Goal: Transaction & Acquisition: Purchase product/service

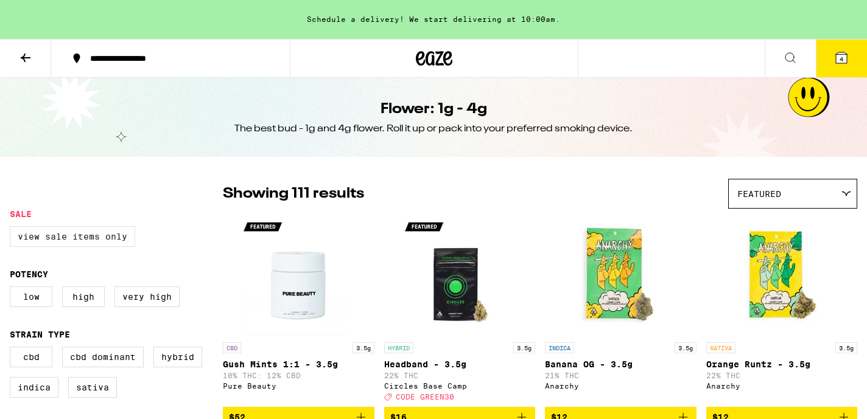
click at [40, 239] on label "View Sale Items Only" at bounding box center [72, 236] width 125 height 21
click at [13, 229] on input "View Sale Items Only" at bounding box center [12, 228] width 1 height 1
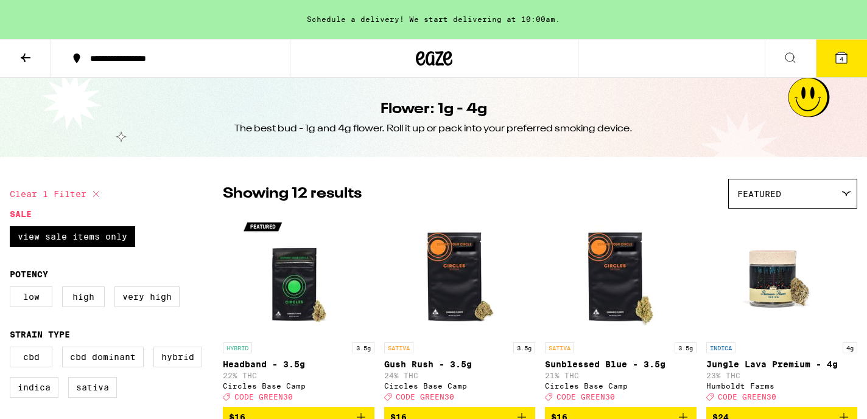
click at [94, 191] on icon at bounding box center [96, 194] width 15 height 15
checkbox input "false"
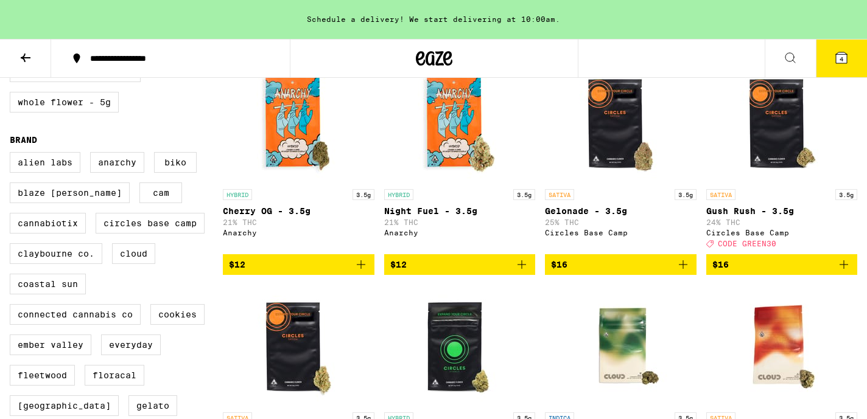
scroll to position [597, 0]
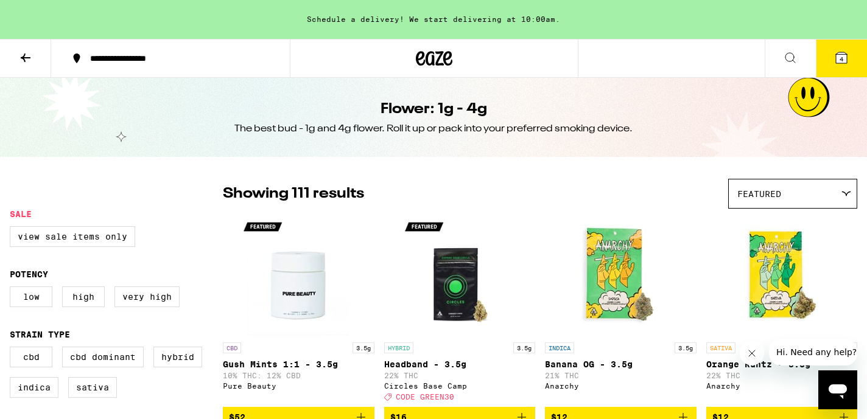
click at [432, 52] on icon at bounding box center [435, 58] width 18 height 15
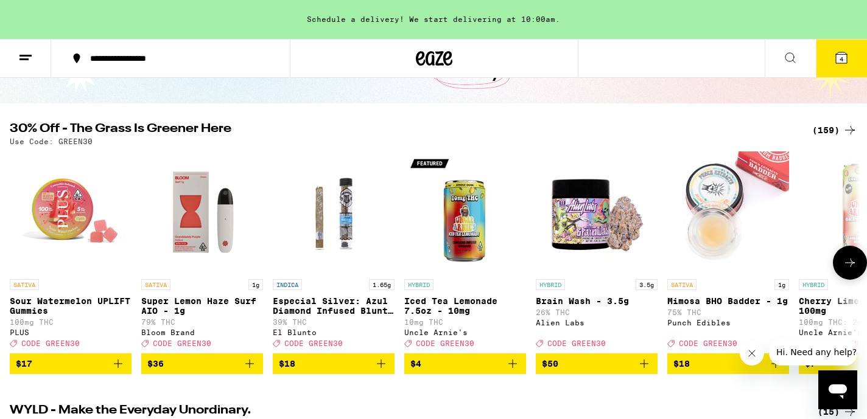
scroll to position [95, 0]
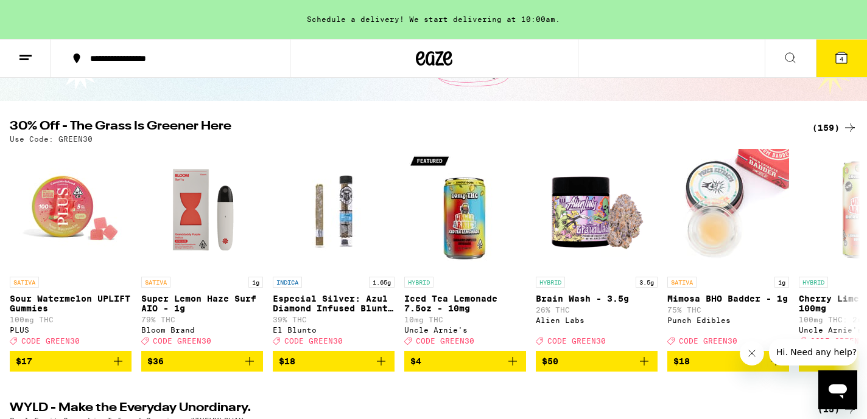
click at [835, 124] on div "(159)" at bounding box center [834, 128] width 45 height 15
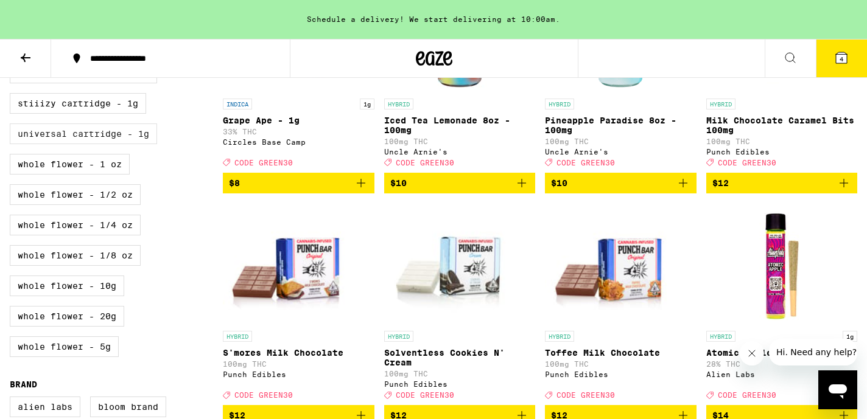
scroll to position [719, 0]
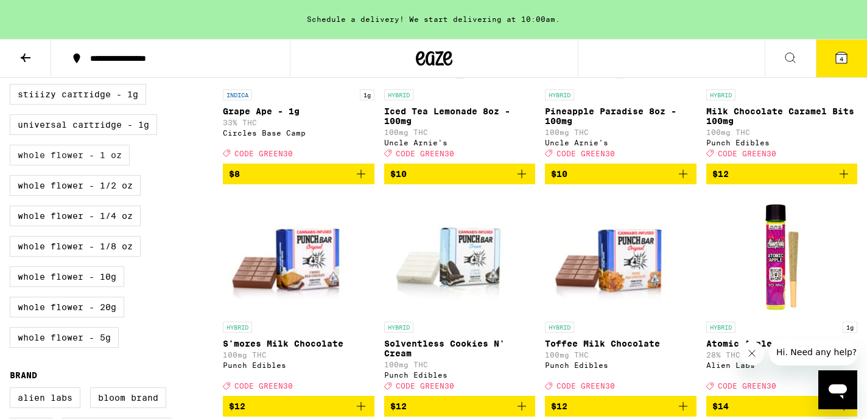
click at [80, 166] on label "Whole Flower - 1 oz" at bounding box center [70, 155] width 120 height 21
checkbox input "true"
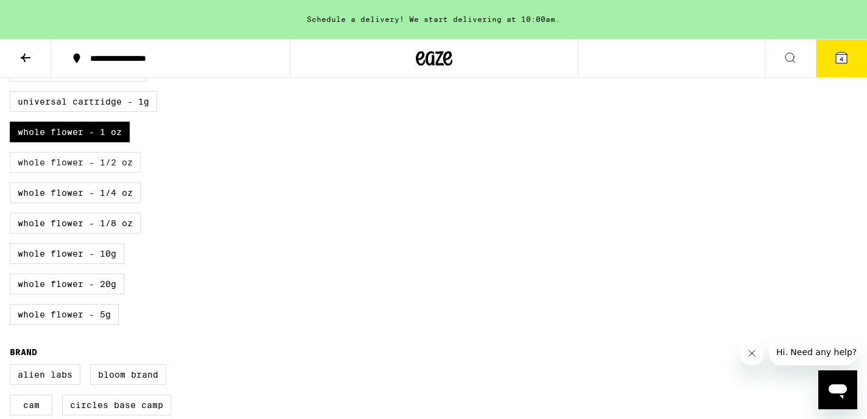
click at [63, 173] on label "Whole Flower - 1/2 oz" at bounding box center [75, 162] width 131 height 21
checkbox input "true"
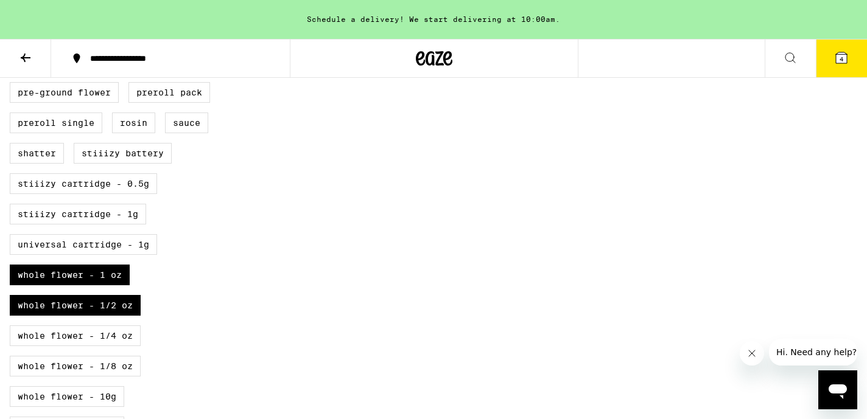
scroll to position [629, 0]
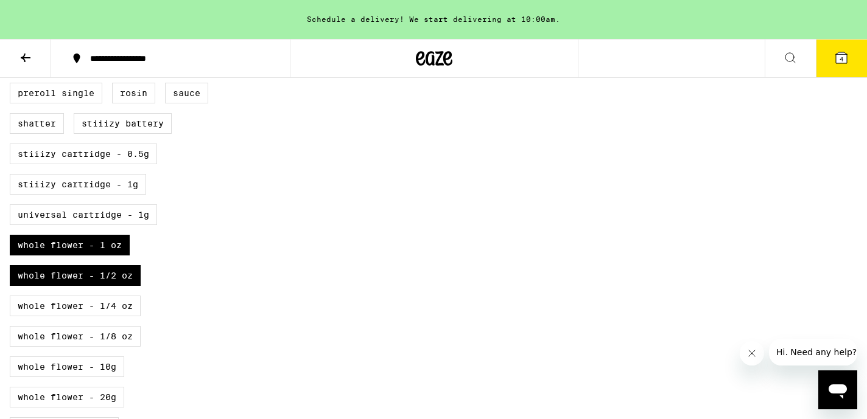
click at [75, 355] on div "All-In-One Badder Battery Blunt Blunt Pack Chocolate Diamonds Drink Gummies Inf…" at bounding box center [116, 174] width 213 height 548
click at [71, 317] on label "Whole Flower - 1/4 oz" at bounding box center [75, 306] width 131 height 21
checkbox input "true"
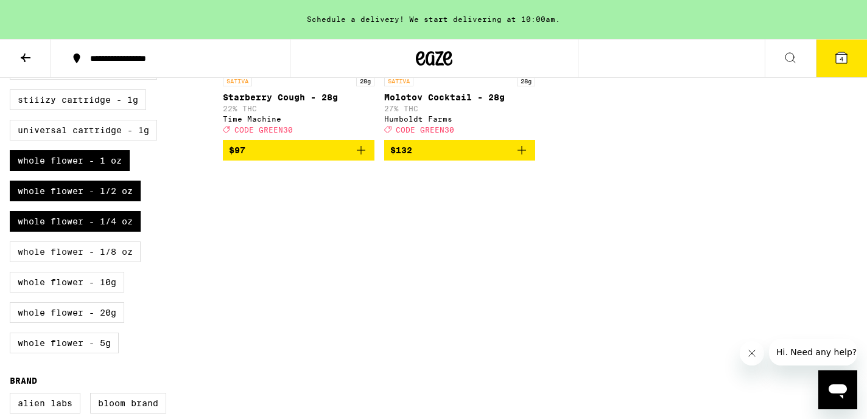
click at [65, 262] on label "Whole Flower - 1/8 oz" at bounding box center [75, 252] width 131 height 21
checkbox input "true"
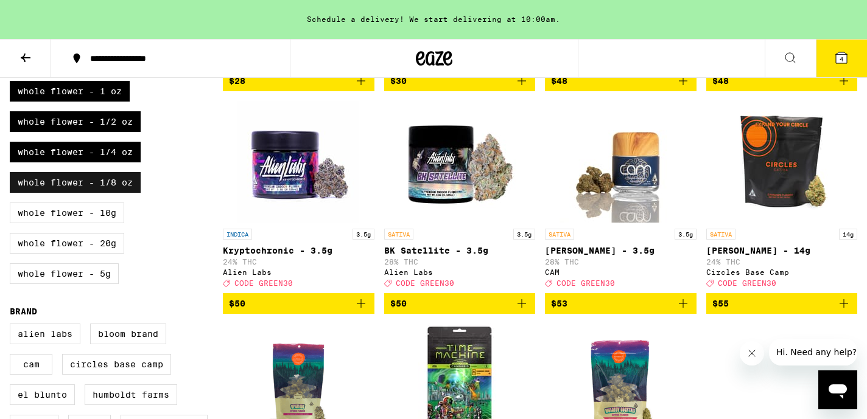
scroll to position [880, 0]
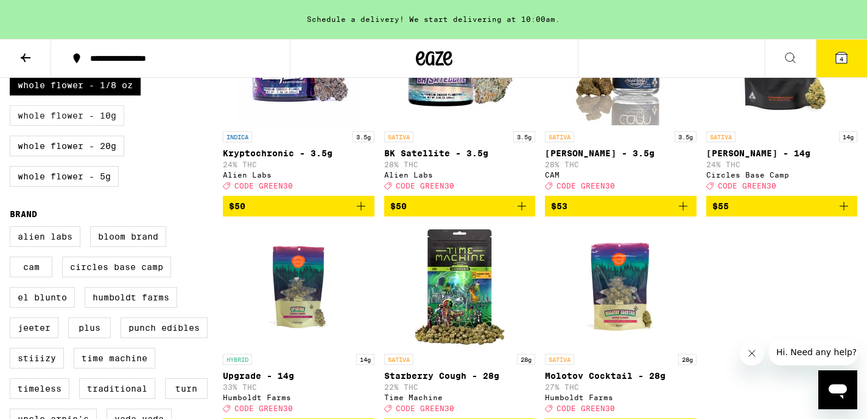
click at [50, 126] on label "Whole Flower - 10g" at bounding box center [67, 115] width 114 height 21
checkbox input "true"
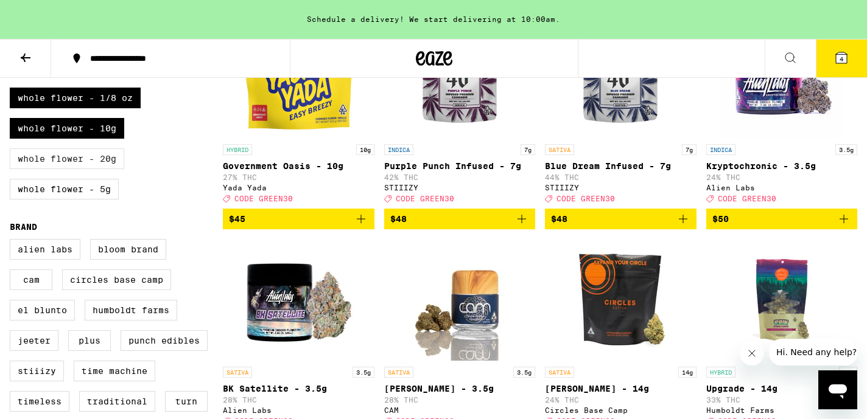
click at [71, 169] on label "Whole Flower - 20g" at bounding box center [67, 159] width 114 height 21
checkbox input "true"
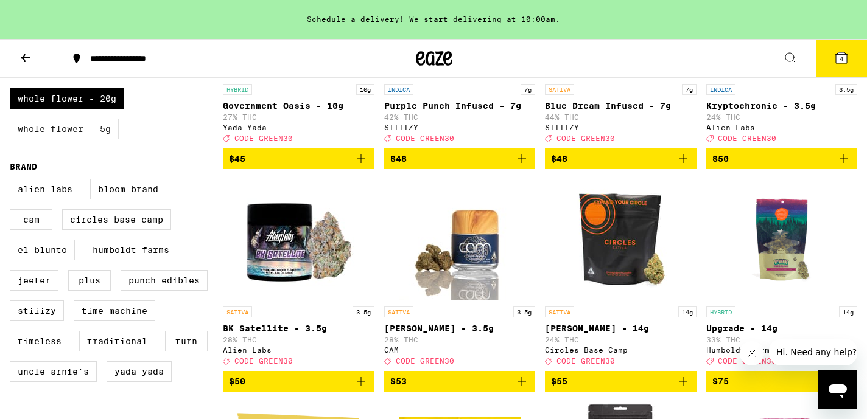
click at [67, 139] on label "Whole Flower - 5g" at bounding box center [64, 129] width 109 height 21
checkbox input "true"
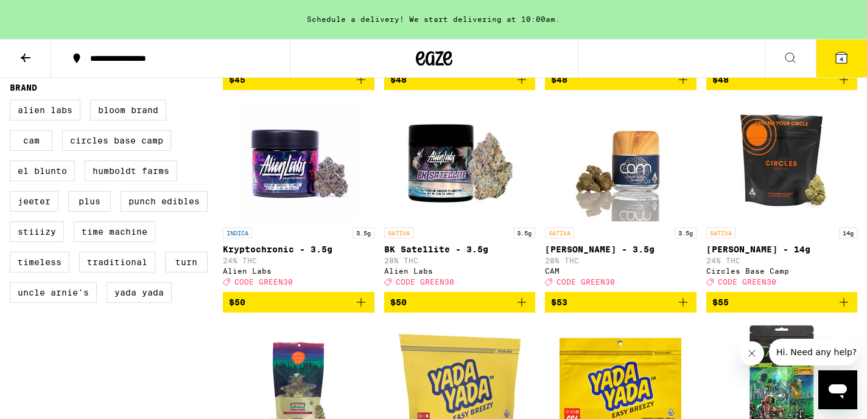
scroll to position [1013, 0]
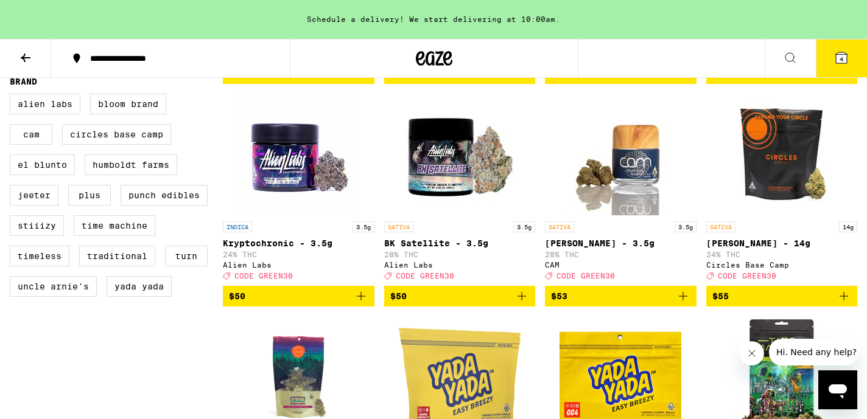
click at [522, 301] on icon "Add to bag" at bounding box center [521, 296] width 9 height 9
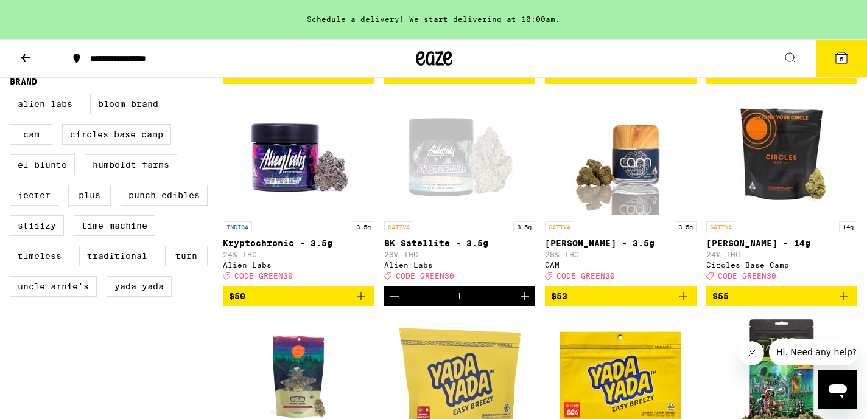
click at [522, 304] on icon "Increment" at bounding box center [524, 296] width 15 height 15
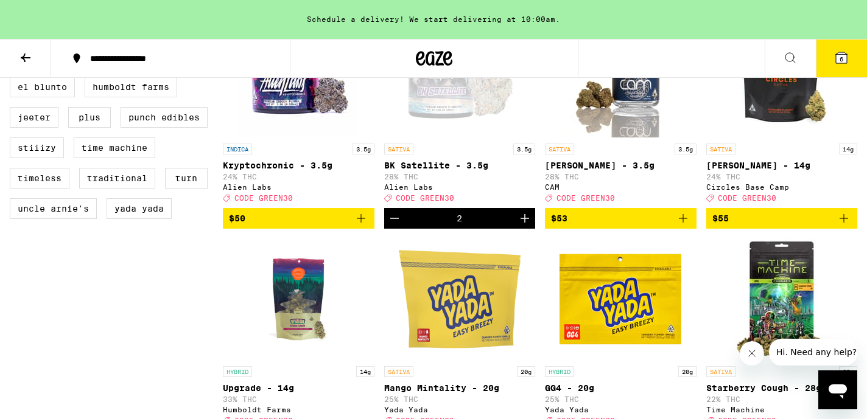
scroll to position [1090, 0]
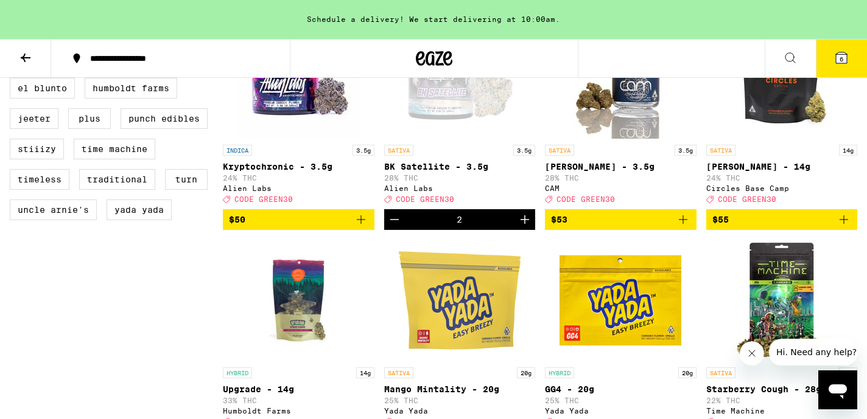
click at [684, 227] on icon "Add to bag" at bounding box center [683, 219] width 15 height 15
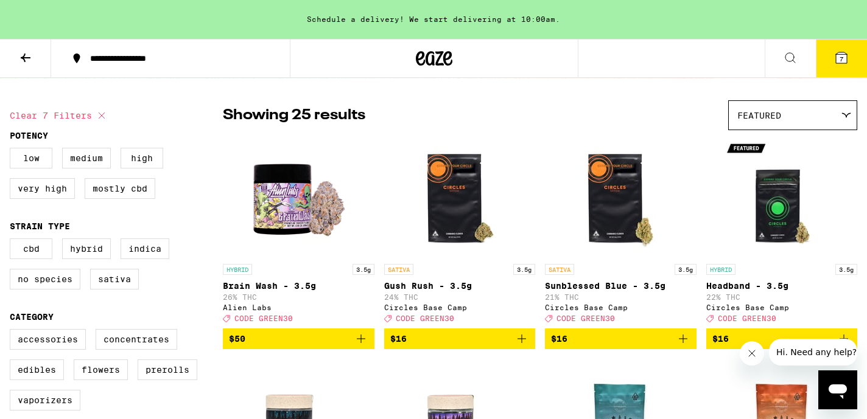
scroll to position [0, 0]
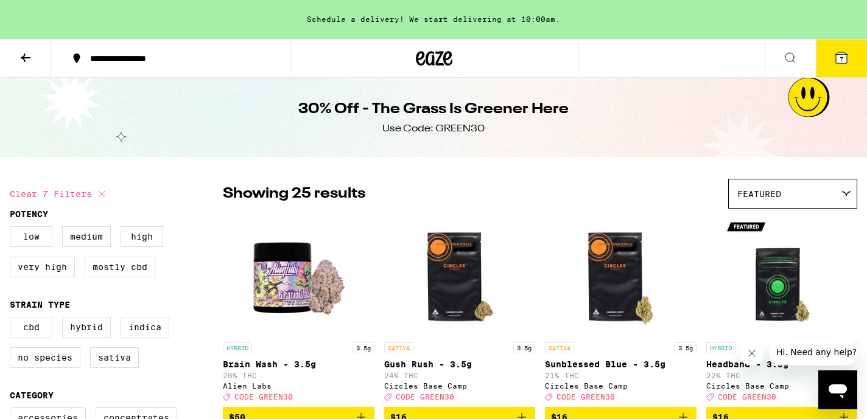
click at [100, 196] on icon at bounding box center [101, 194] width 15 height 15
checkbox input "false"
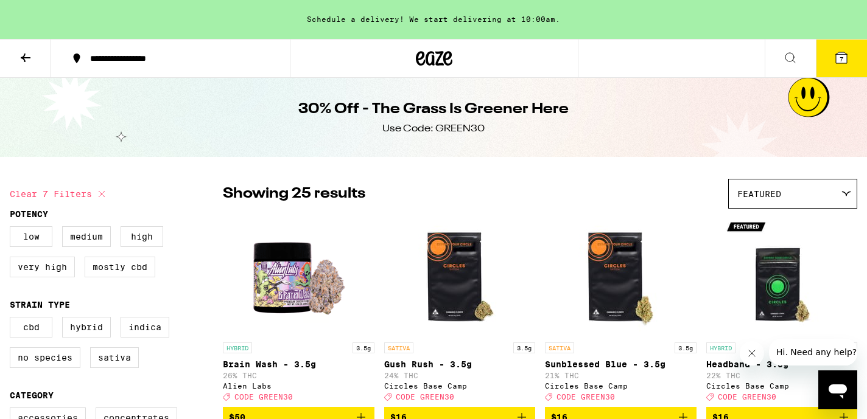
checkbox input "false"
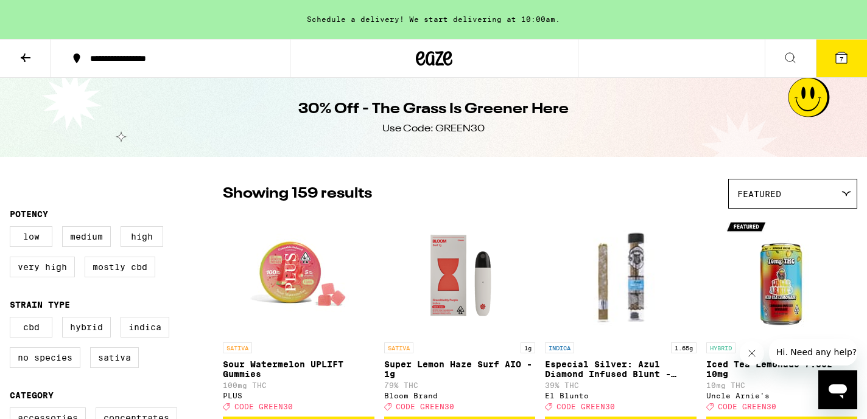
click at [439, 57] on icon at bounding box center [435, 58] width 18 height 15
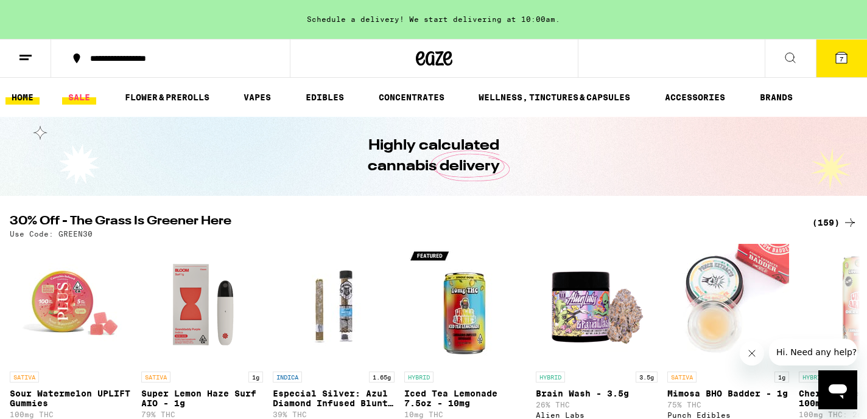
click at [83, 100] on link "SALE" at bounding box center [79, 97] width 34 height 15
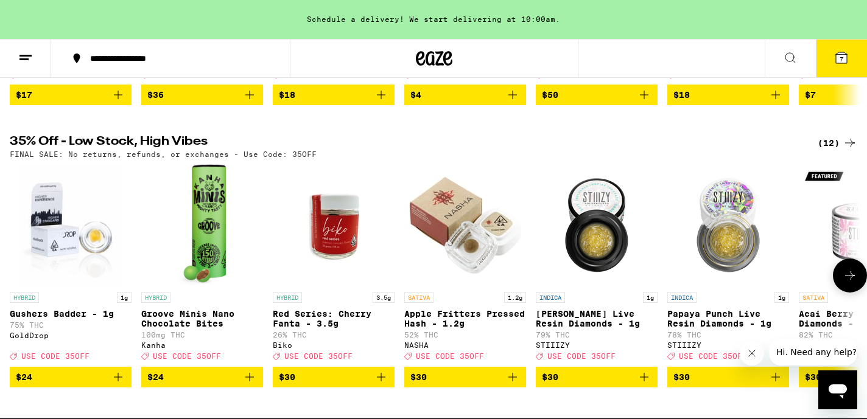
scroll to position [366, 0]
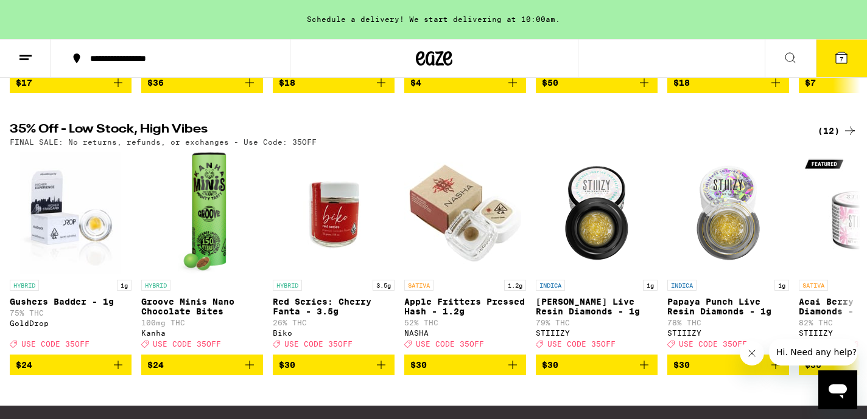
click at [829, 138] on div "(12)" at bounding box center [838, 131] width 40 height 15
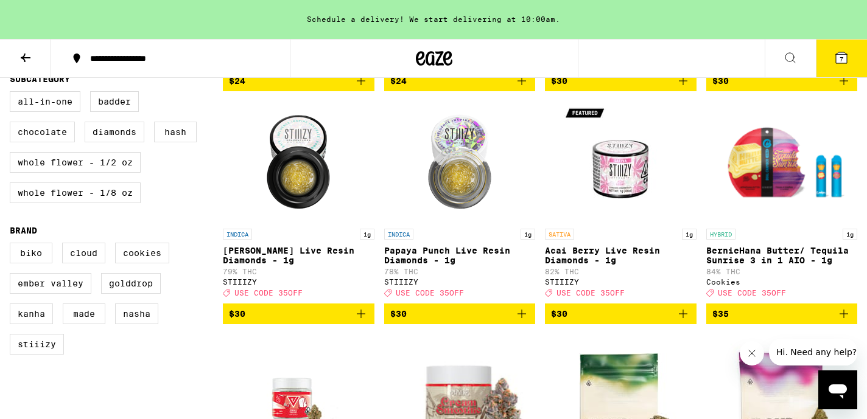
scroll to position [321, 0]
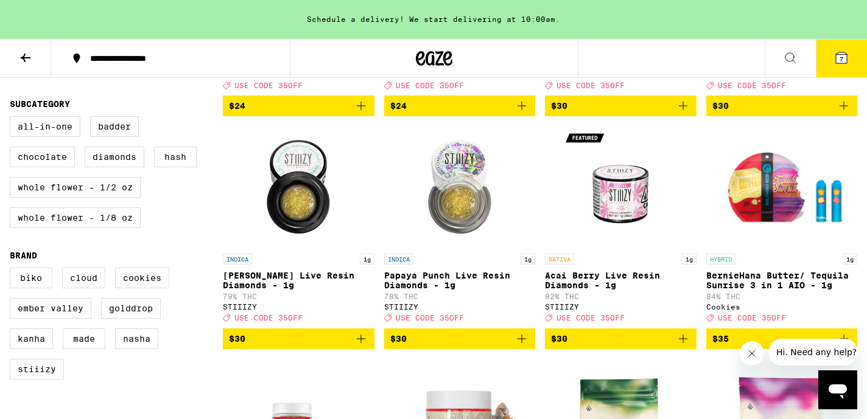
click at [847, 63] on icon at bounding box center [841, 58] width 15 height 15
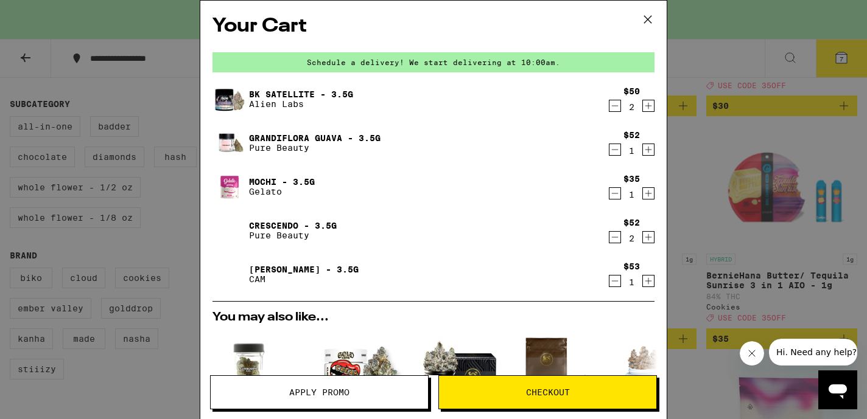
click at [615, 242] on icon "Decrement" at bounding box center [614, 237] width 11 height 15
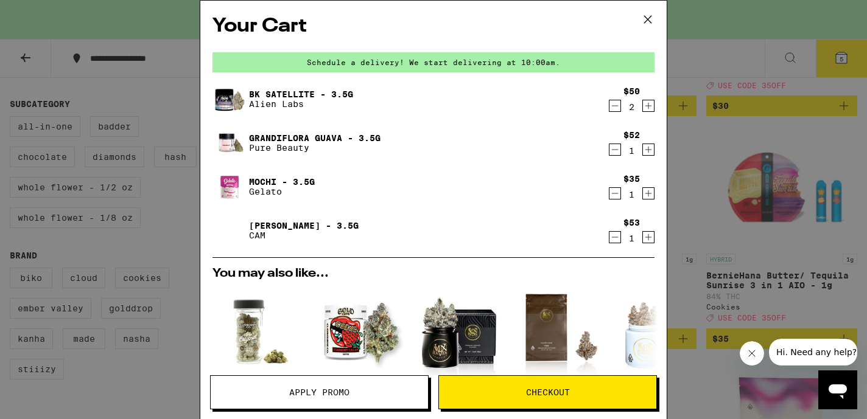
click at [611, 190] on icon "Decrement" at bounding box center [614, 193] width 11 height 15
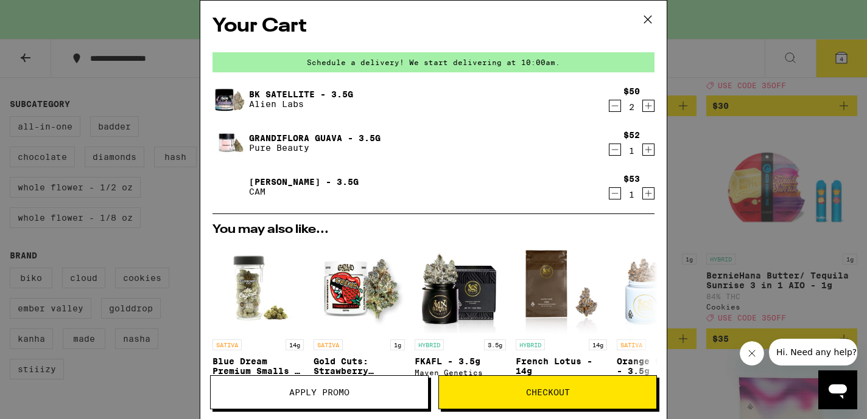
click at [619, 149] on icon "Decrement" at bounding box center [614, 149] width 11 height 15
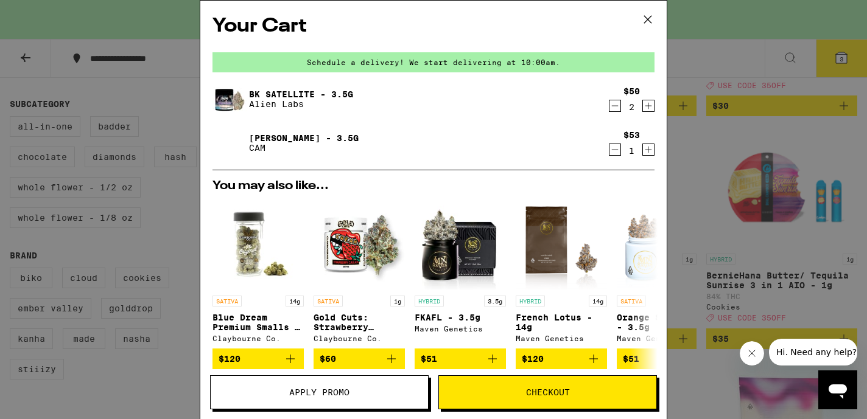
click at [648, 153] on icon "Increment" at bounding box center [648, 149] width 11 height 15
click at [652, 18] on icon at bounding box center [648, 19] width 18 height 18
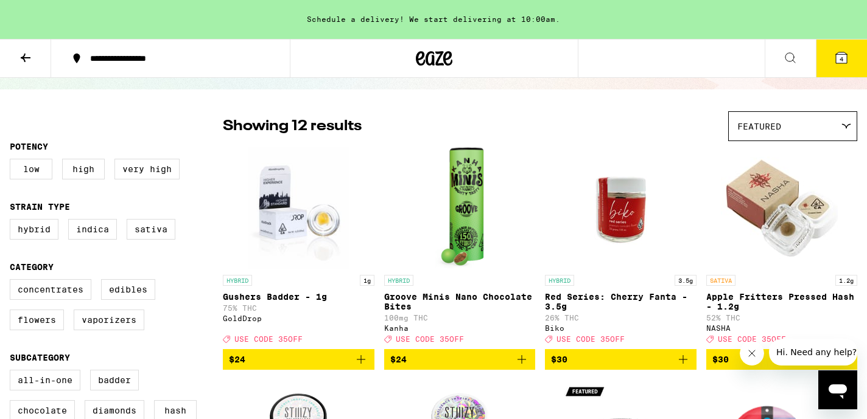
scroll to position [58, 0]
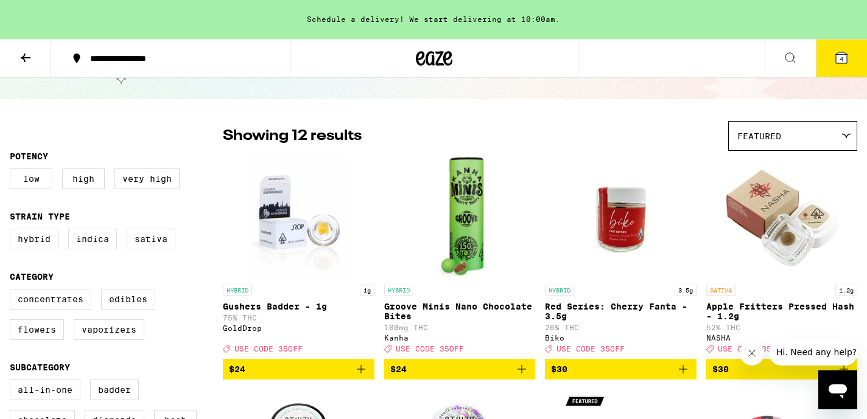
click at [23, 58] on icon at bounding box center [26, 58] width 10 height 9
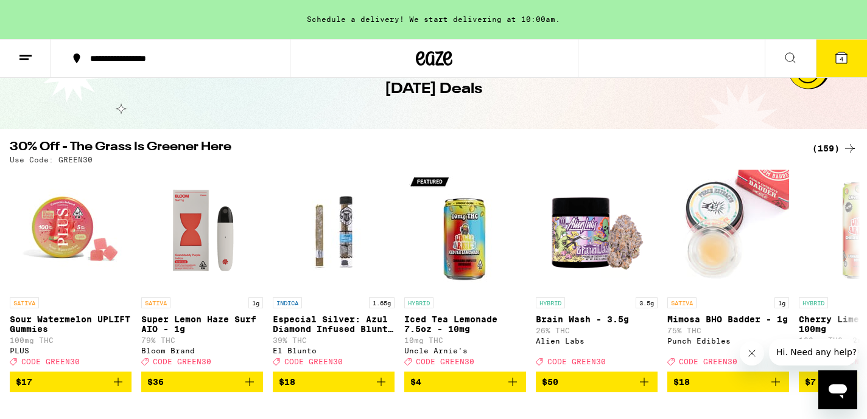
scroll to position [69, 0]
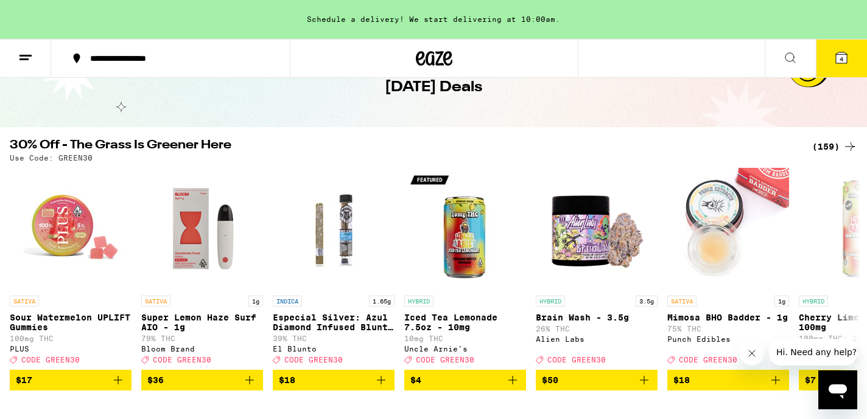
click at [834, 58] on icon at bounding box center [841, 58] width 15 height 15
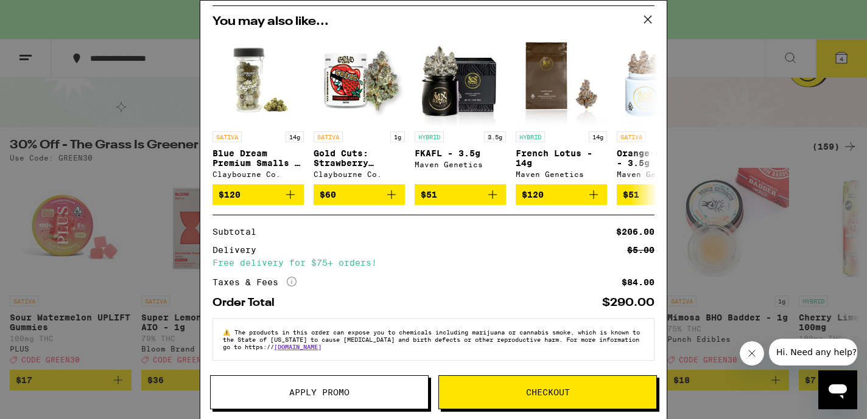
scroll to position [172, 0]
click at [384, 396] on span "Apply Promo" at bounding box center [319, 392] width 217 height 9
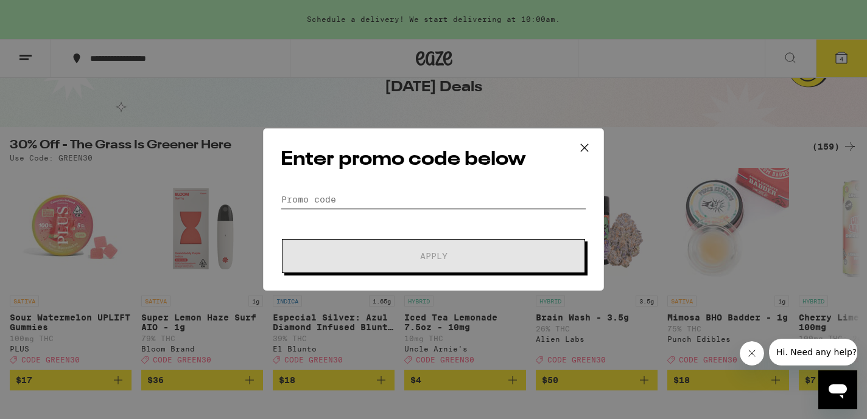
click at [353, 192] on input "Promo Code" at bounding box center [434, 200] width 306 height 18
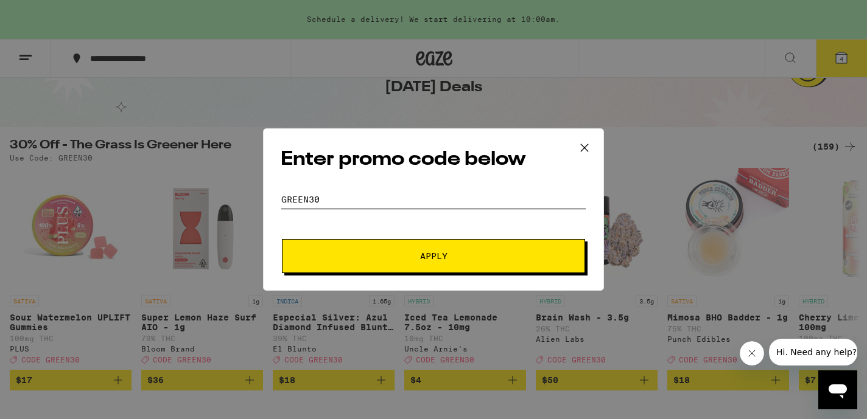
type input "GREEN30"
click at [282, 239] on button "Apply" at bounding box center [433, 256] width 303 height 34
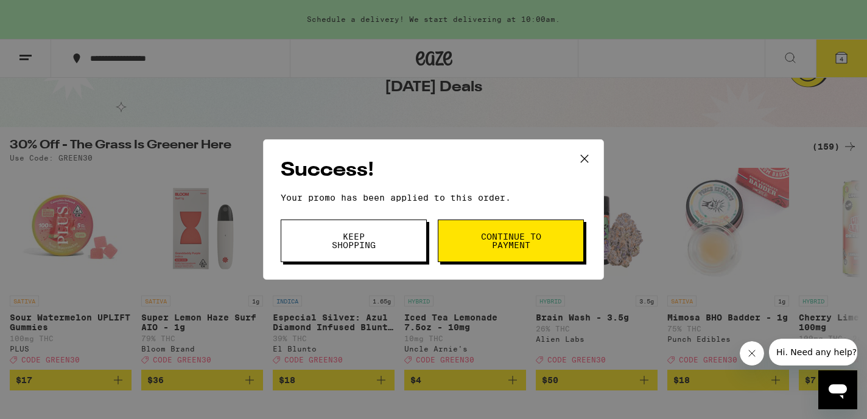
click at [516, 237] on span "Continue to payment" at bounding box center [511, 241] width 62 height 17
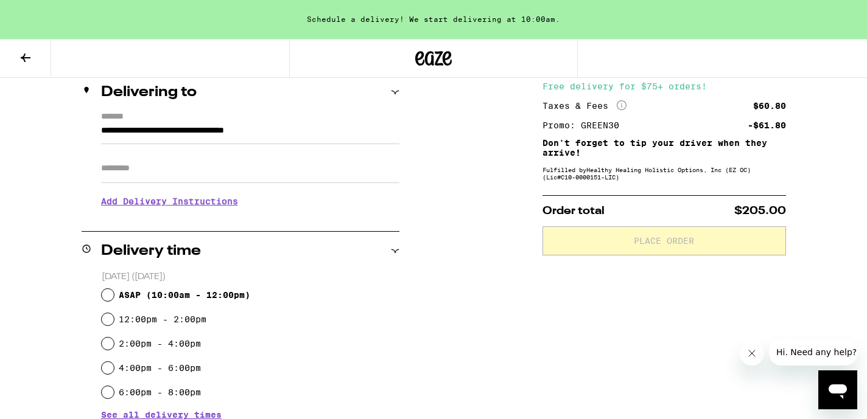
scroll to position [138, 0]
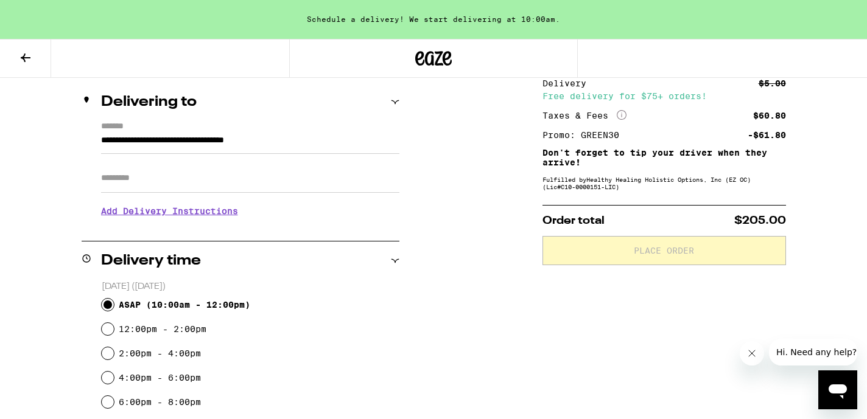
click at [107, 303] on input "ASAP ( 10:00am - 12:00pm )" at bounding box center [108, 305] width 12 height 12
radio input "true"
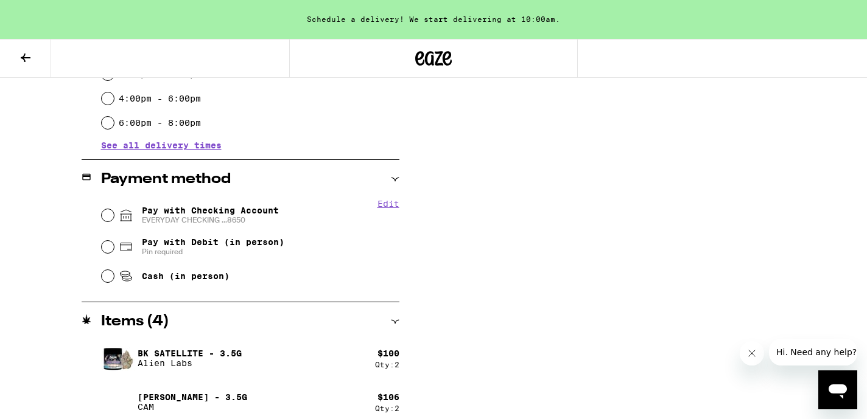
scroll to position [427, 0]
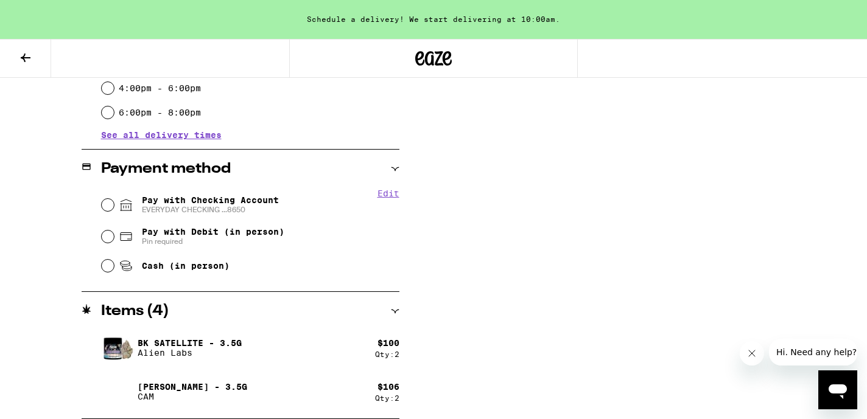
click at [26, 52] on icon at bounding box center [25, 58] width 15 height 15
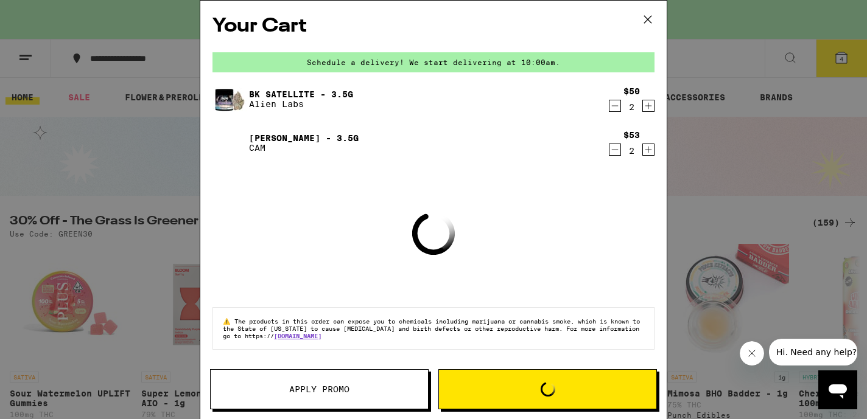
click at [615, 154] on icon "Decrement" at bounding box center [614, 149] width 11 height 15
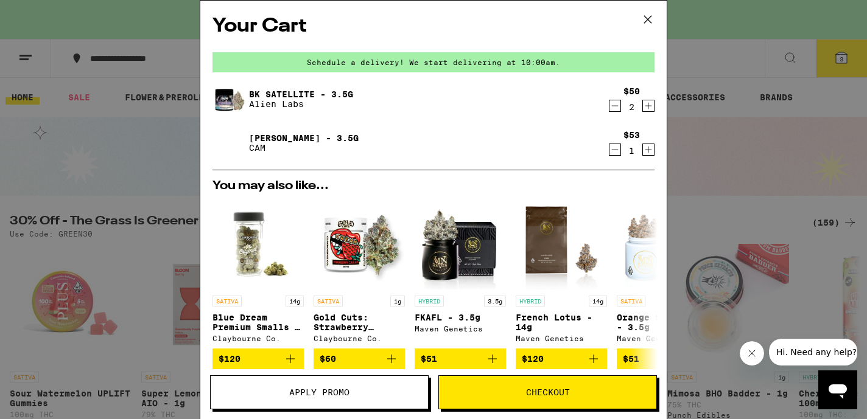
click at [510, 393] on span "Checkout" at bounding box center [547, 392] width 217 height 9
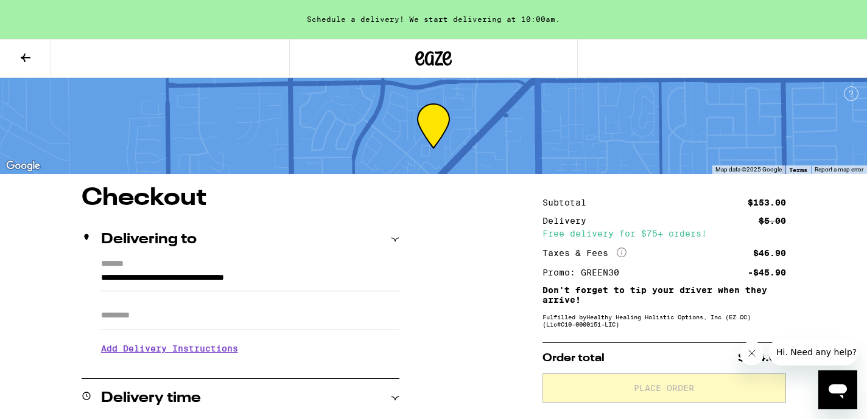
click at [22, 60] on icon at bounding box center [25, 58] width 15 height 15
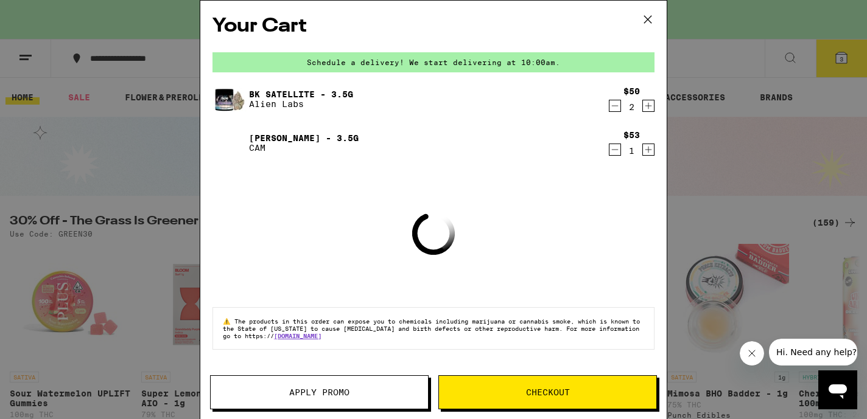
click at [128, 220] on div "Your Cart Schedule a delivery! We start delivering at 10:00am. BK Satellite - 3…" at bounding box center [433, 209] width 867 height 419
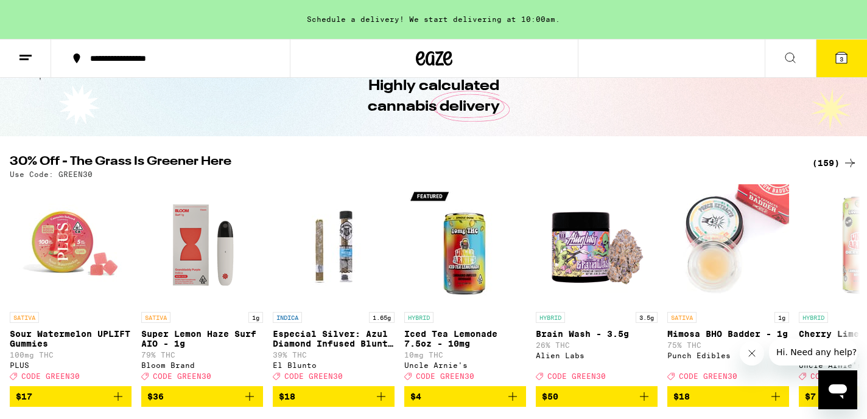
scroll to position [77, 0]
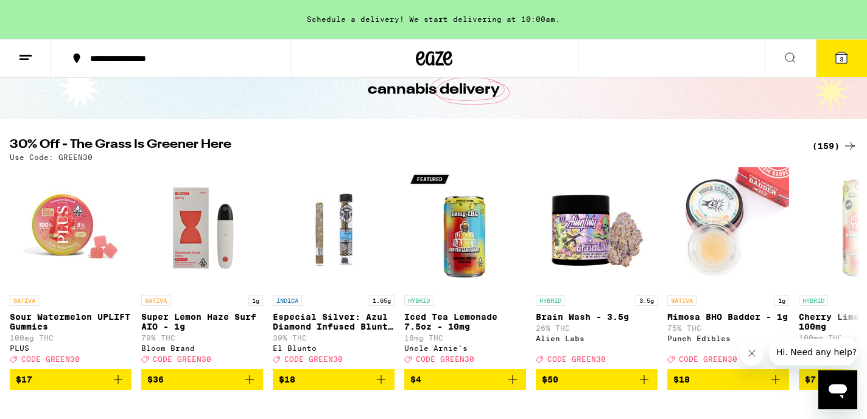
click at [19, 61] on icon at bounding box center [25, 58] width 15 height 15
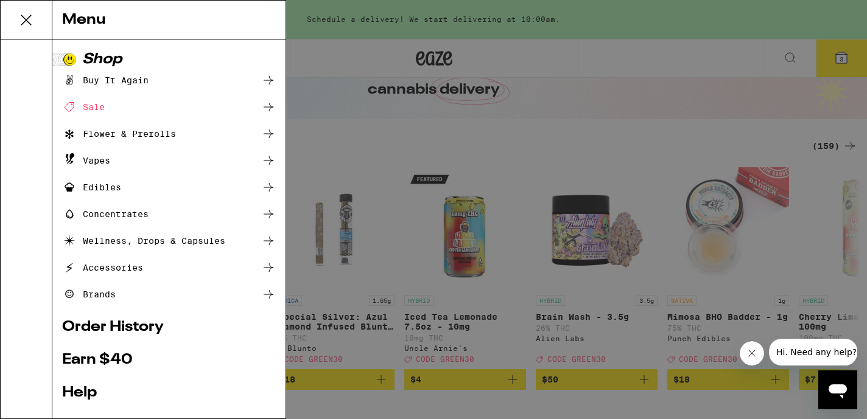
click at [112, 133] on div "Flower & Prerolls" at bounding box center [119, 134] width 114 height 15
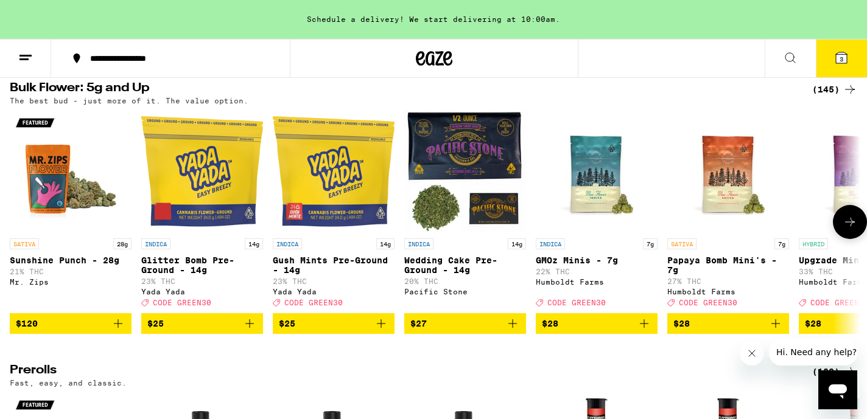
scroll to position [386, 0]
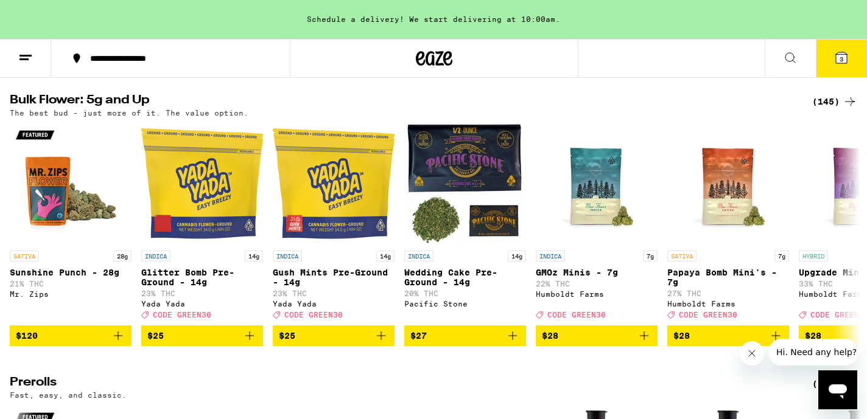
click at [830, 109] on div "(145)" at bounding box center [834, 101] width 45 height 15
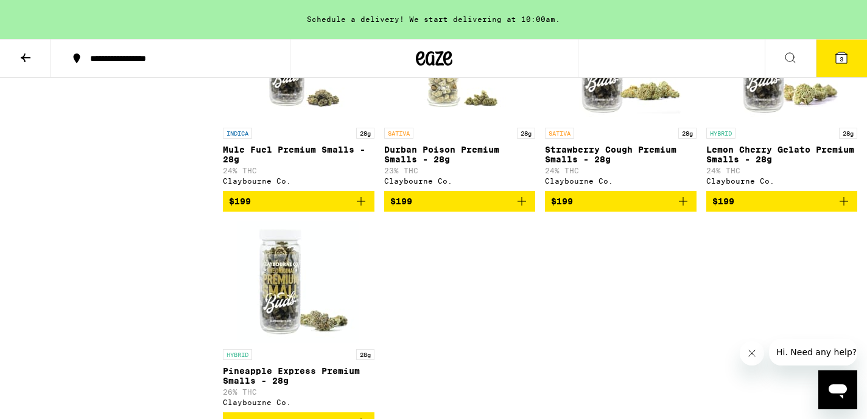
scroll to position [8002, 0]
